Goal: Find specific page/section: Find specific page/section

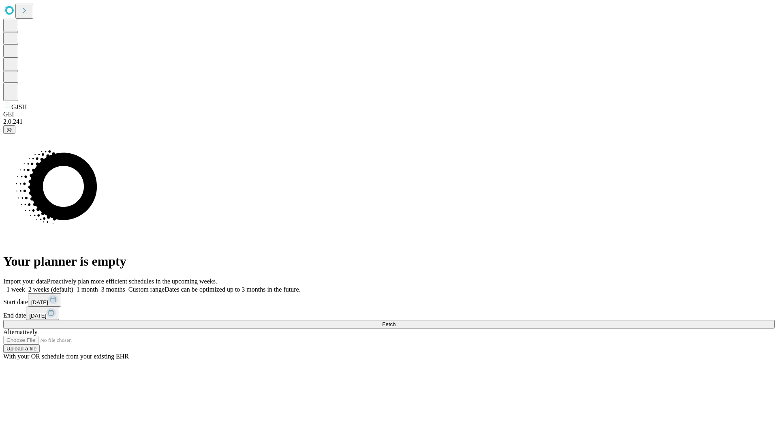
click at [396, 321] on span "Fetch" at bounding box center [388, 324] width 13 height 6
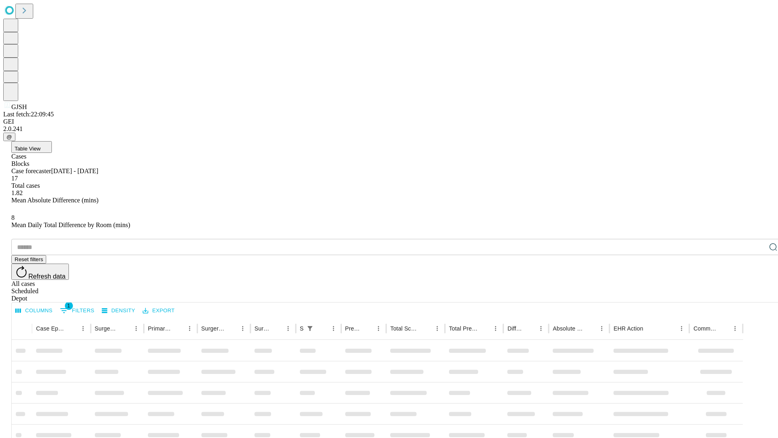
click at [757, 295] on div "Depot" at bounding box center [397, 298] width 772 height 7
